Goal: Information Seeking & Learning: Learn about a topic

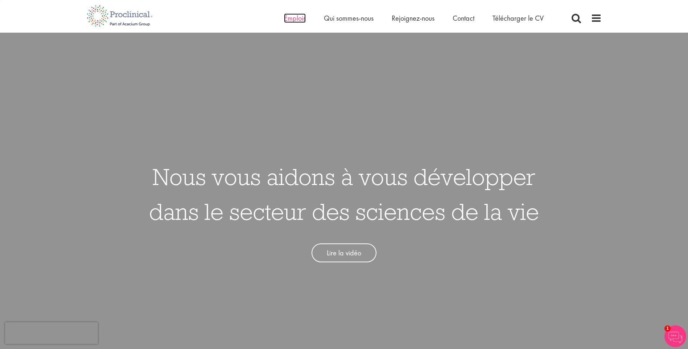
click at [291, 21] on span "Emplois" at bounding box center [295, 17] width 22 height 9
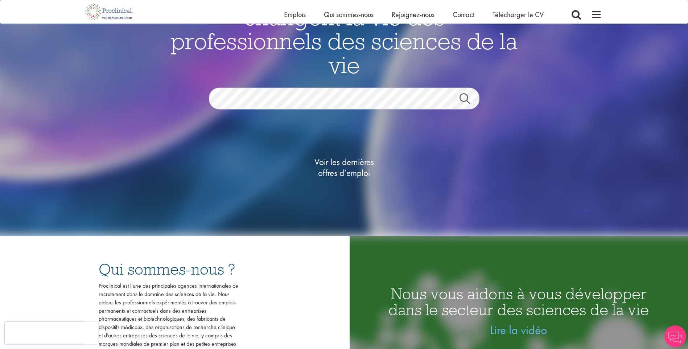
scroll to position [109, 0]
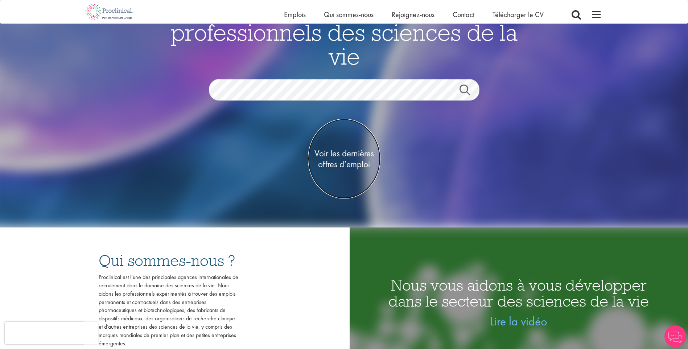
click at [348, 165] on span "Voir les dernières offres d’emploi" at bounding box center [344, 159] width 73 height 22
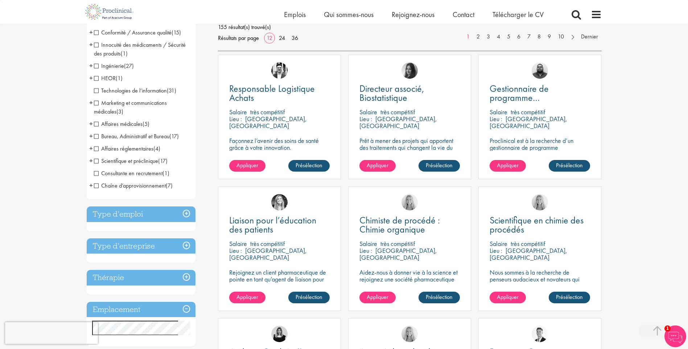
scroll to position [254, 0]
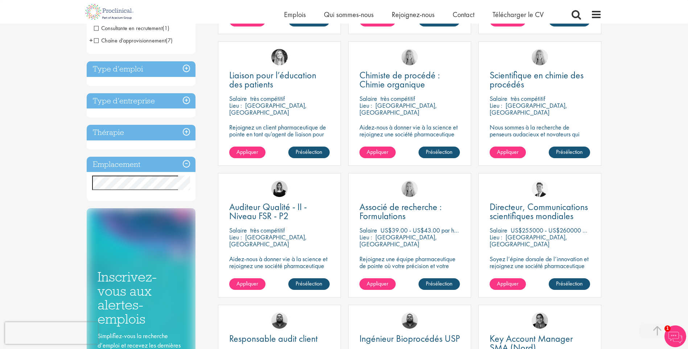
click at [186, 69] on h3 "Type d’emploi" at bounding box center [141, 69] width 109 height 16
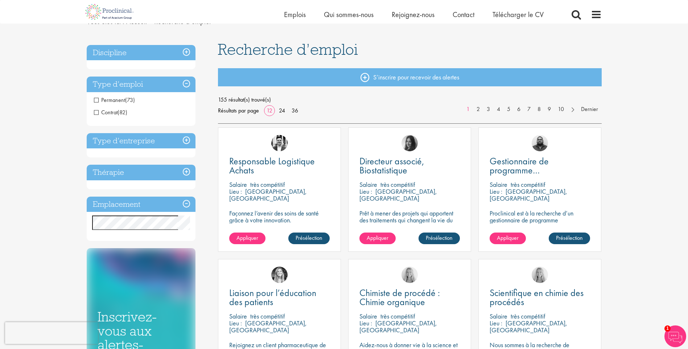
scroll to position [36, 0]
click at [187, 54] on h3 "Discipline" at bounding box center [141, 53] width 109 height 16
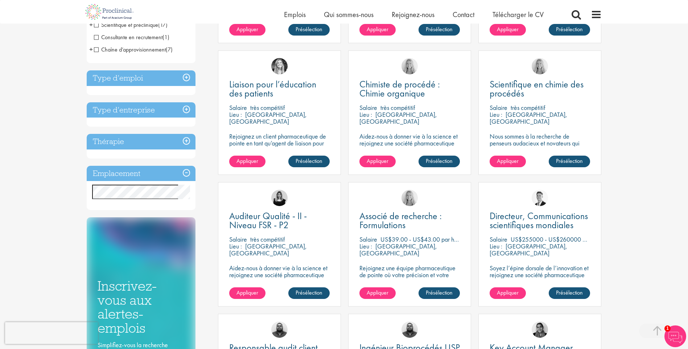
scroll to position [217, 0]
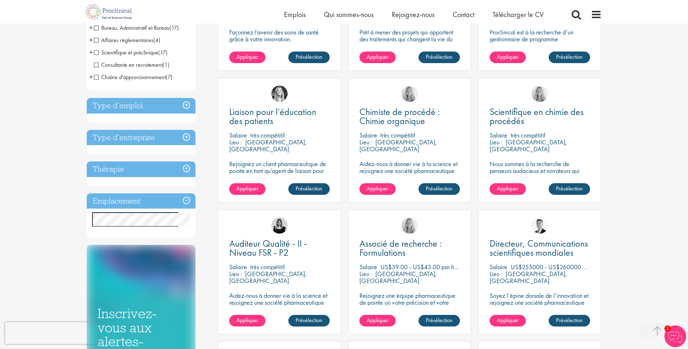
click at [186, 201] on h3 "Emplacement" at bounding box center [141, 201] width 109 height 16
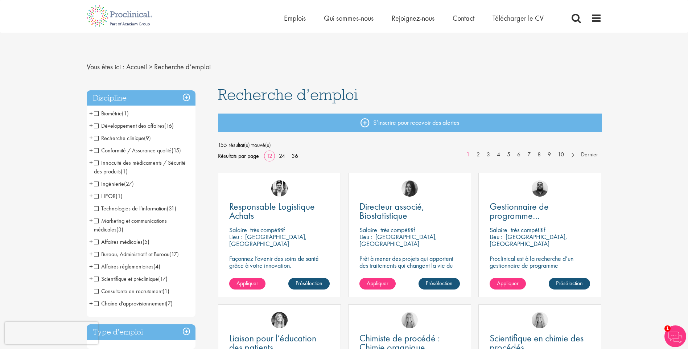
click at [91, 124] on span "+" at bounding box center [91, 125] width 4 height 11
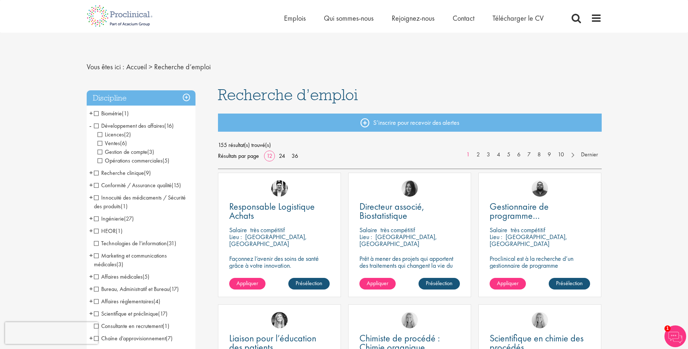
click at [98, 142] on span "Ventes" at bounding box center [109, 143] width 22 height 8
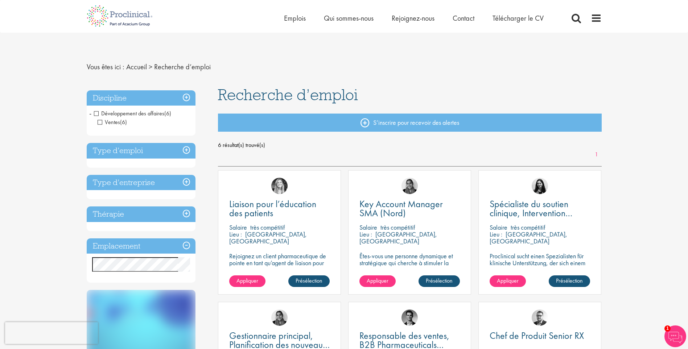
click at [88, 112] on li "Développement des affaires (6) - + Ventes (6)" at bounding box center [141, 117] width 109 height 21
click at [91, 113] on span "-" at bounding box center [90, 113] width 2 height 11
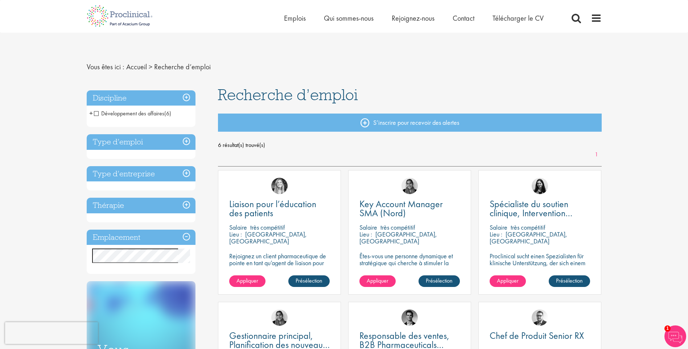
click at [185, 96] on h3 "Discipline" at bounding box center [141, 98] width 109 height 16
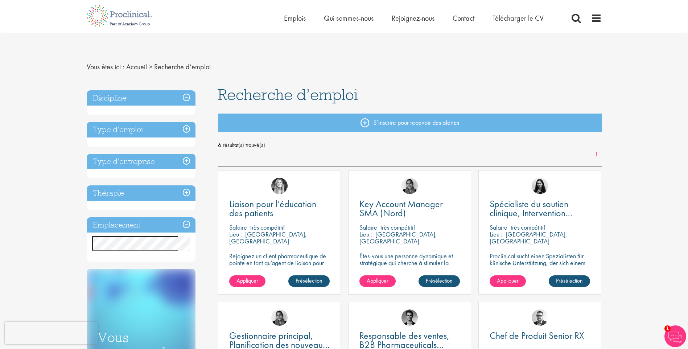
click at [185, 96] on h3 "Discipline" at bounding box center [141, 98] width 109 height 16
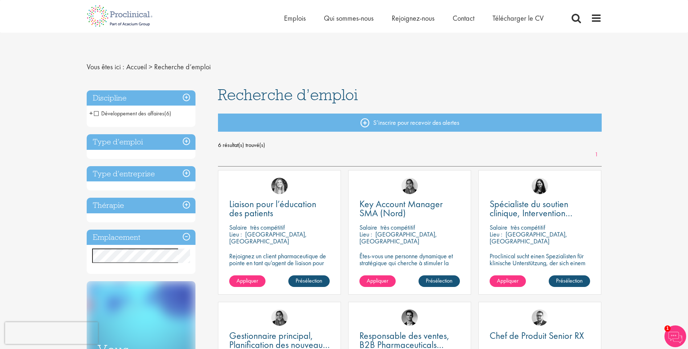
click at [108, 114] on span "Développement des affaires" at bounding box center [129, 113] width 70 height 8
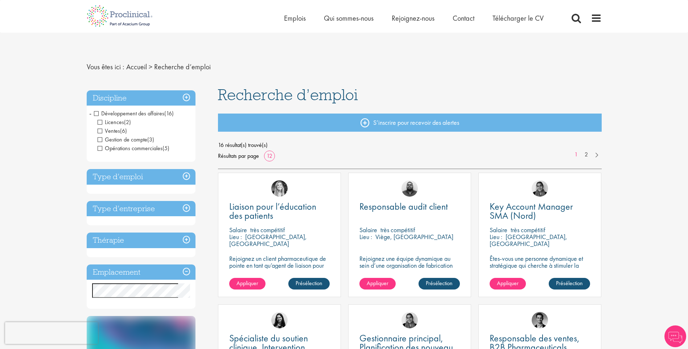
click at [104, 123] on span "Licences" at bounding box center [111, 122] width 26 height 8
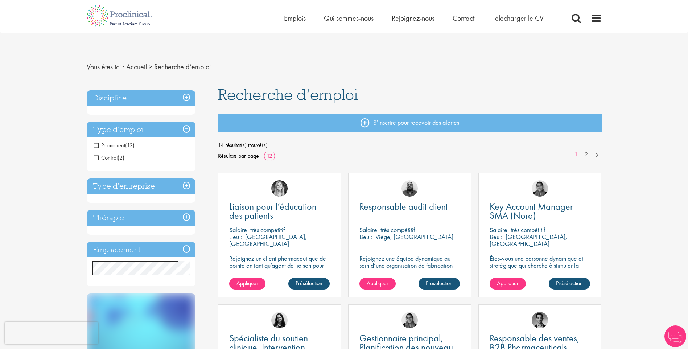
click at [104, 145] on span "Permanent" at bounding box center [109, 145] width 31 height 8
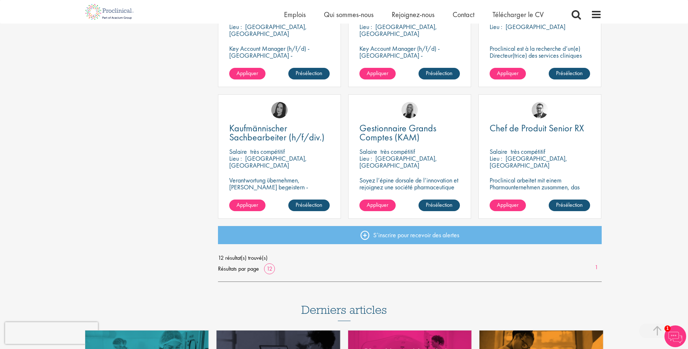
scroll to position [326, 0]
